Goal: Find specific page/section: Locate a particular part of the current website

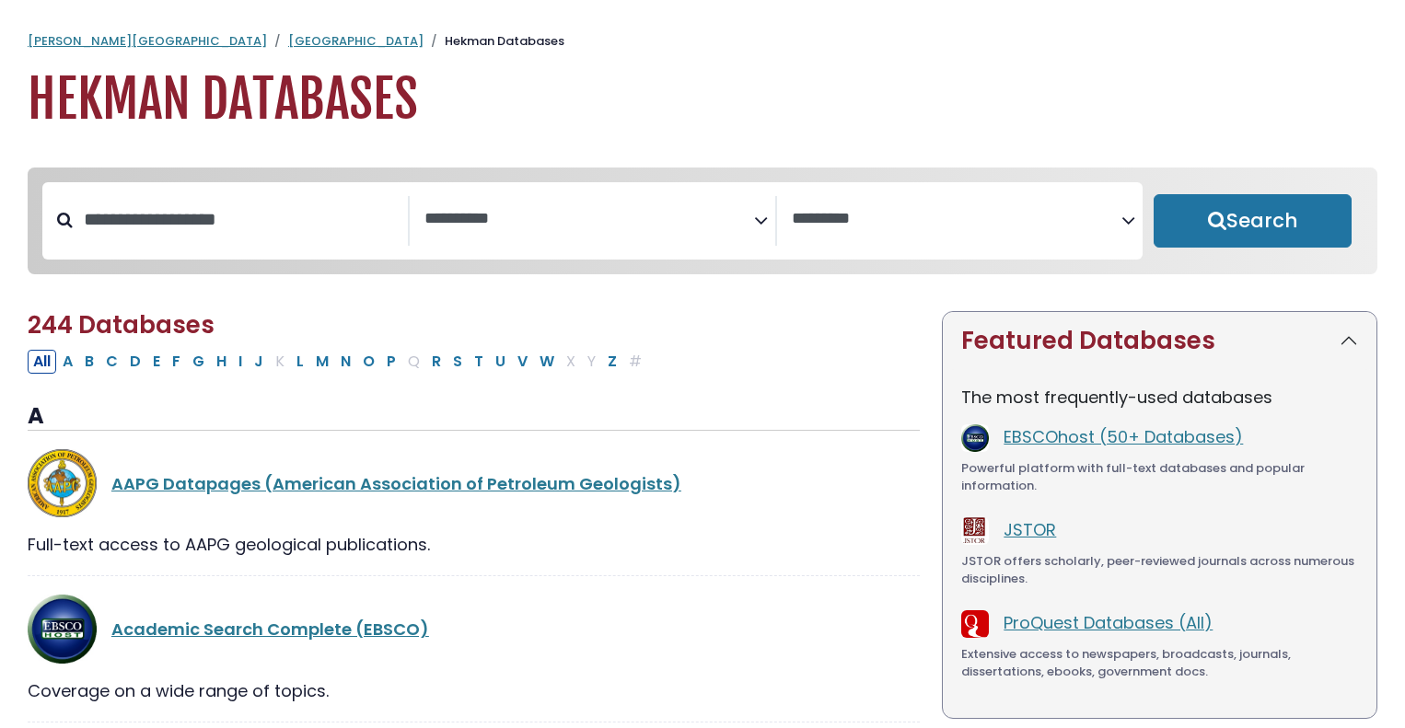
select select "Database Subject Filter"
select select "Database Vendors Filter"
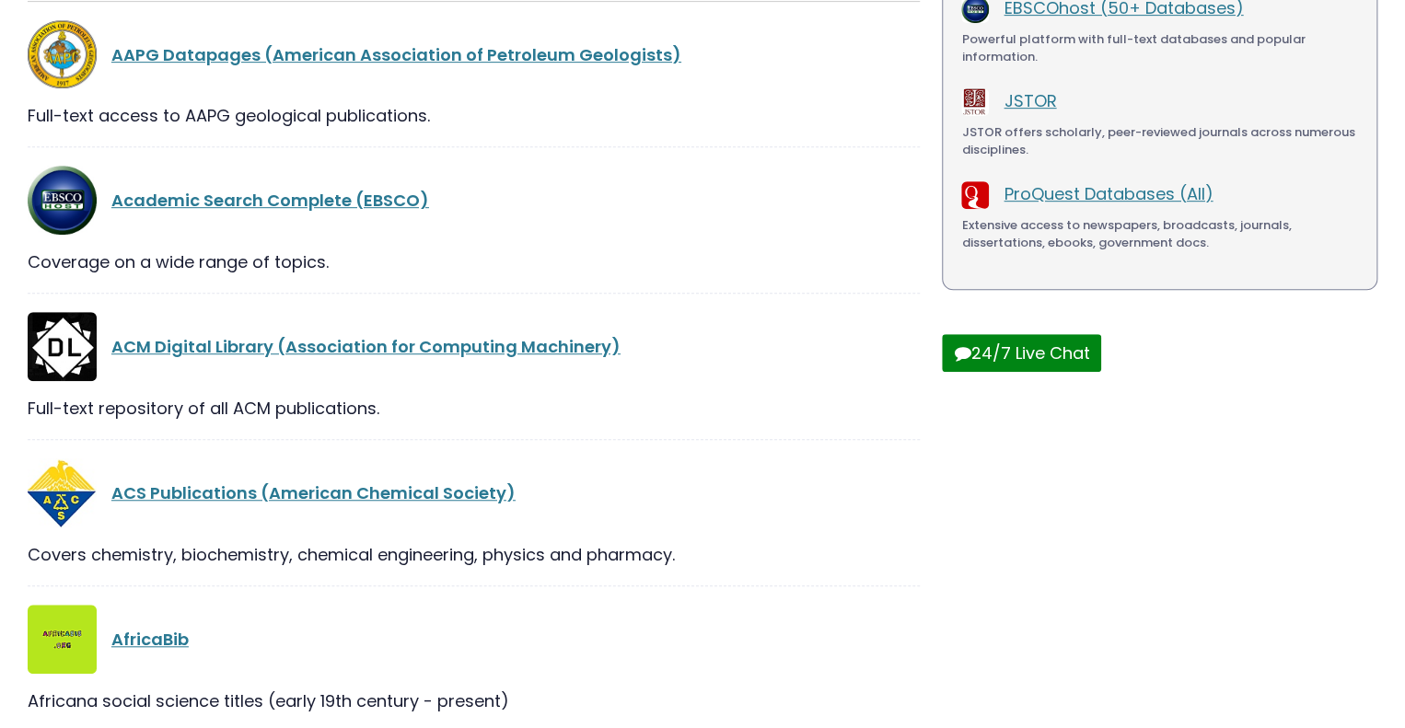
scroll to position [429, 0]
click at [277, 210] on link "Academic Search Complete (EBSCO)" at bounding box center [270, 200] width 318 height 23
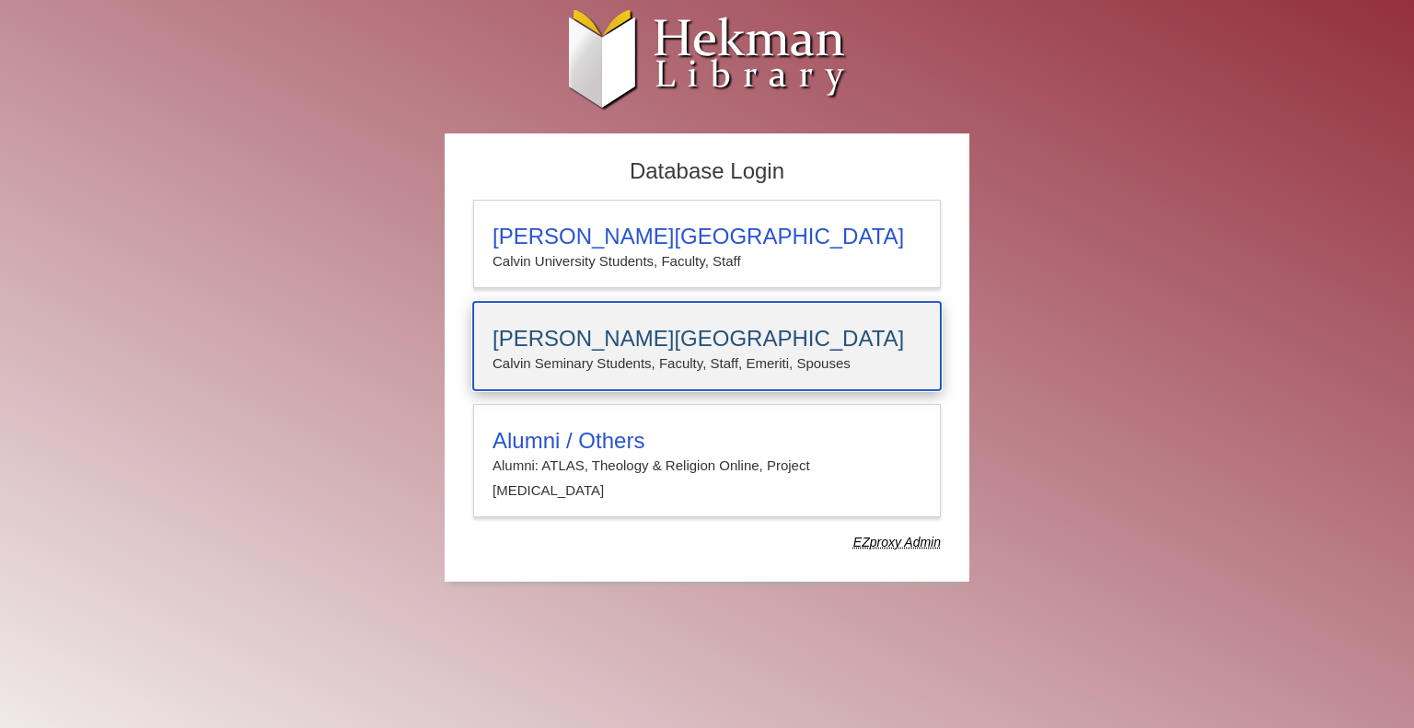
click at [602, 345] on h3 "Calvin Theological Seminary" at bounding box center [707, 339] width 429 height 26
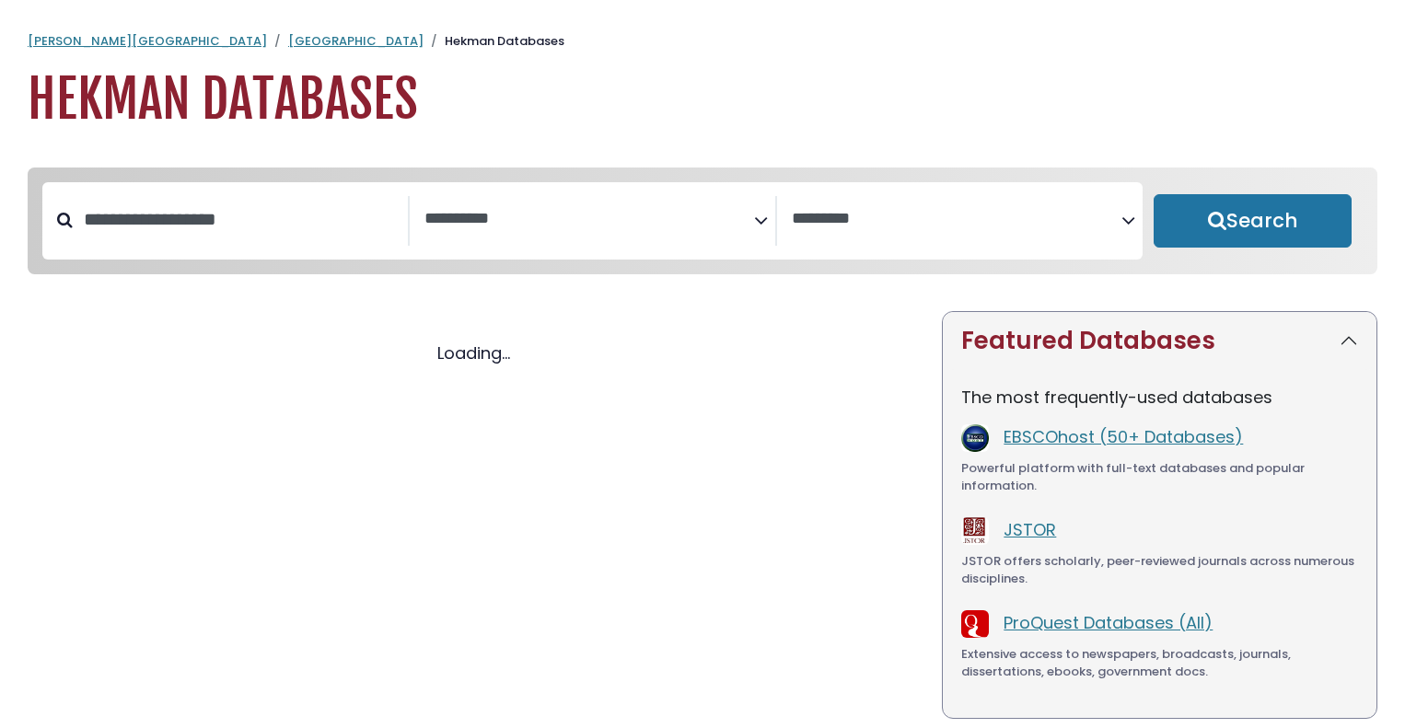
select select "Database Subject Filter"
select select "Database Vendors Filter"
select select "Database Subject Filter"
select select "Database Vendors Filter"
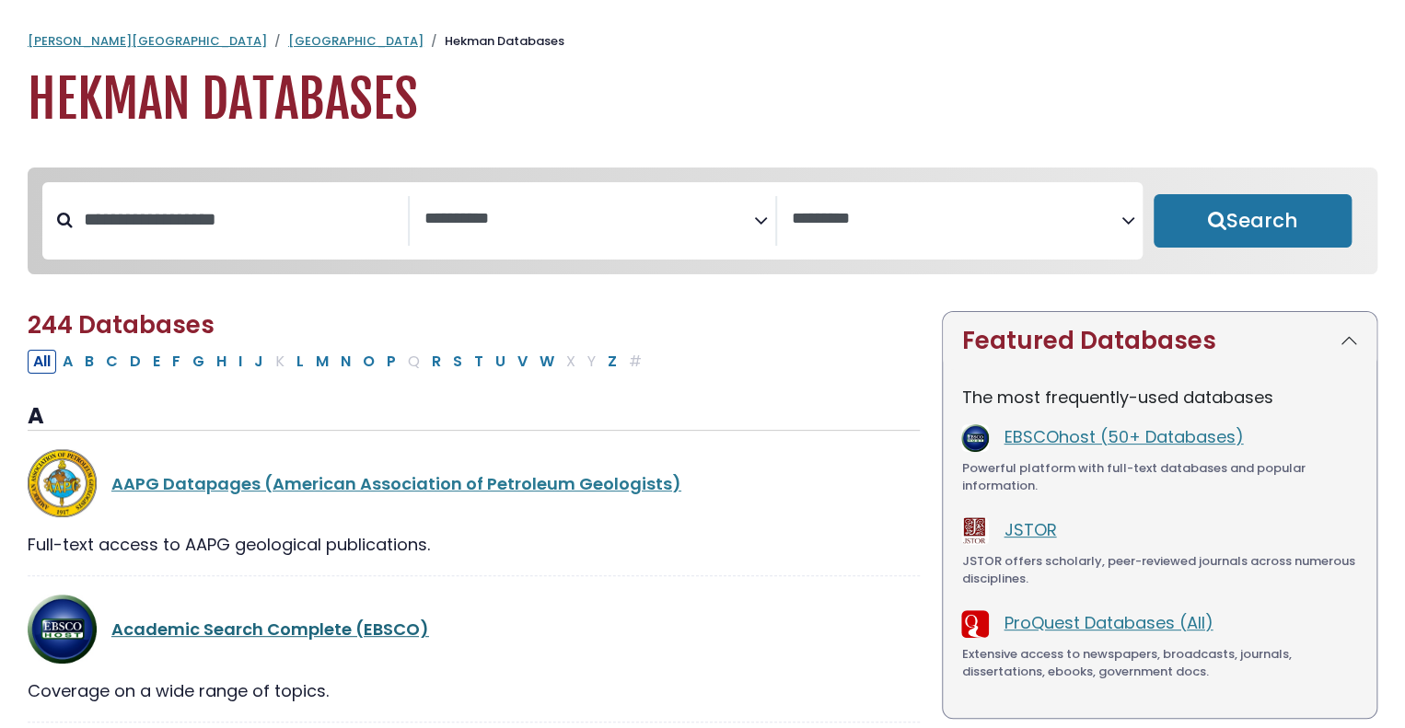
click at [215, 627] on link "Academic Search Complete (EBSCO)" at bounding box center [270, 629] width 318 height 23
